Goal: Check status: Check status

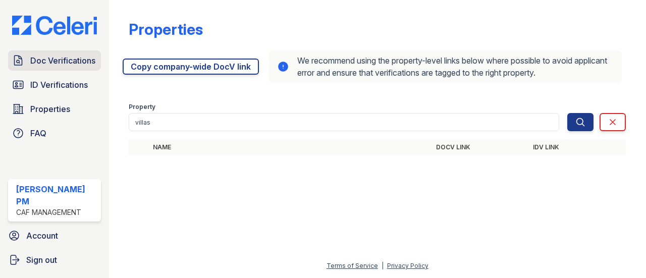
click at [66, 64] on span "Doc Verifications" at bounding box center [62, 60] width 65 height 12
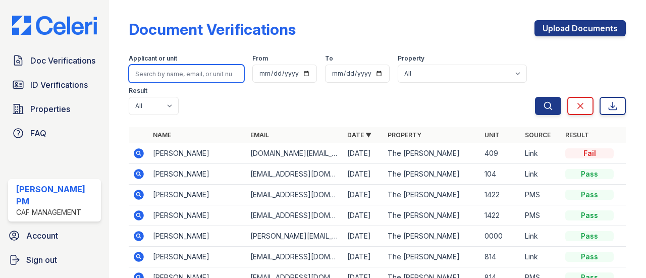
click at [212, 67] on input "search" at bounding box center [187, 74] width 116 height 18
type input "theresa"
click at [535, 97] on button "Search" at bounding box center [548, 106] width 26 height 18
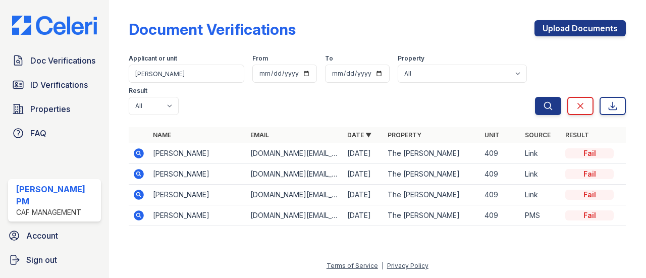
click at [193, 154] on td "Theresa Davis" at bounding box center [197, 153] width 97 height 21
click at [142, 148] on icon at bounding box center [139, 153] width 12 height 12
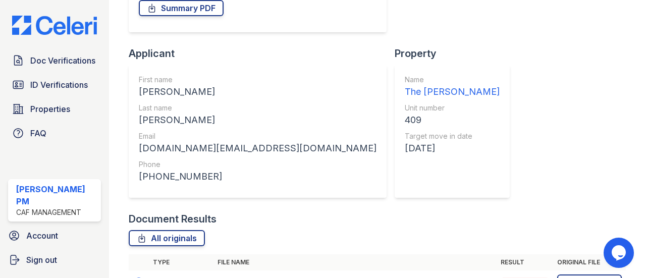
click at [142, 278] on icon at bounding box center [139, 283] width 10 height 10
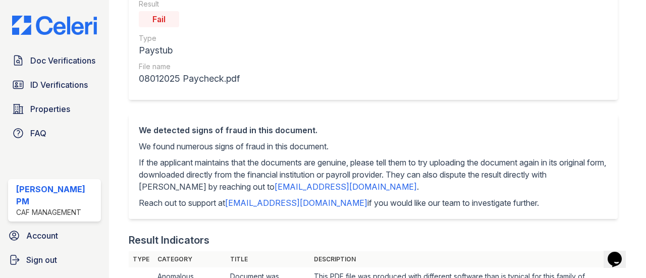
scroll to position [2, 0]
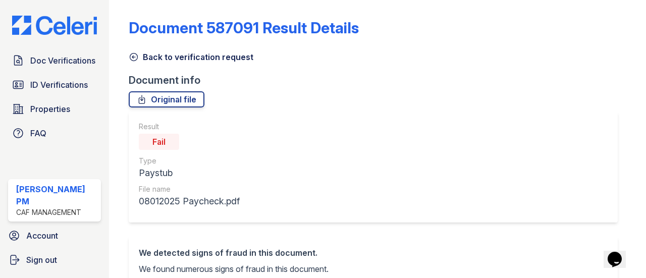
drag, startPoint x: 130, startPoint y: 58, endPoint x: 160, endPoint y: 73, distance: 33.6
click at [130, 58] on icon at bounding box center [134, 57] width 8 height 8
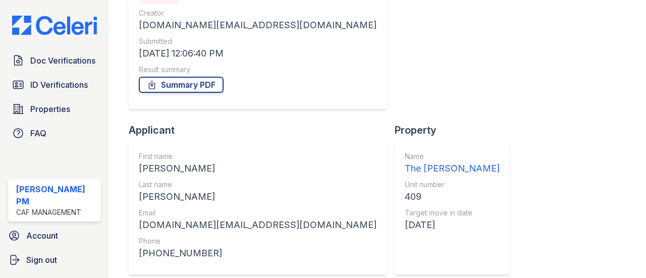
scroll to position [220, 0]
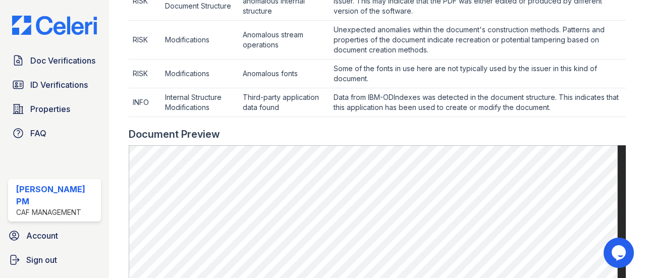
scroll to position [454, 0]
